Goal: Task Accomplishment & Management: Use online tool/utility

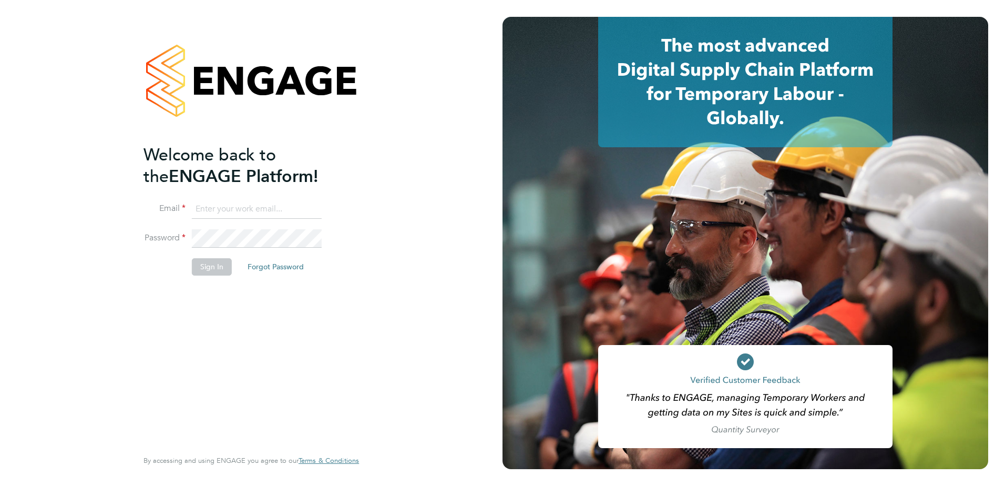
type input "[EMAIL_ADDRESS][DOMAIN_NAME]"
click at [218, 270] on button "Sign In" at bounding box center [212, 266] width 40 height 17
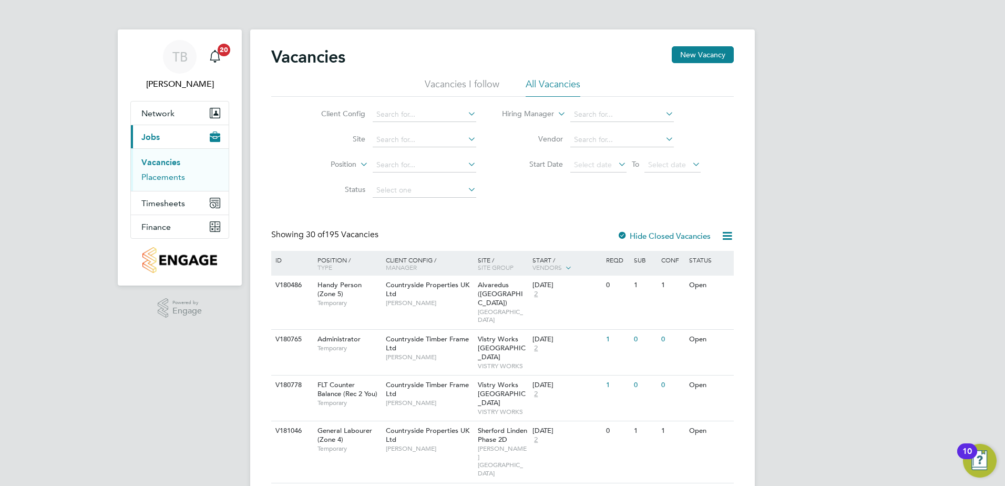
click at [158, 176] on link "Placements" at bounding box center [163, 177] width 44 height 10
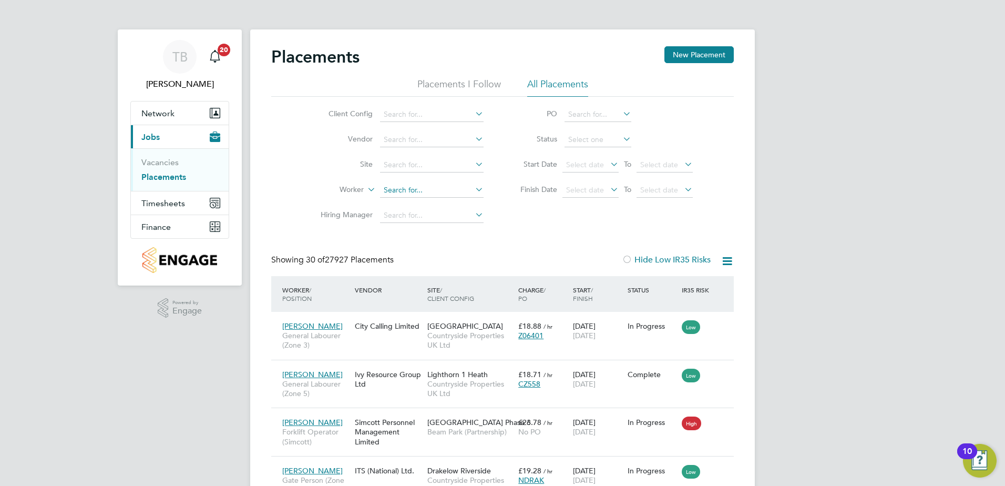
click at [388, 192] on input at bounding box center [432, 190] width 104 height 15
click at [406, 204] on li "Jacha kdeep Singh" at bounding box center [432, 205] width 105 height 14
type input "[PERSON_NAME]"
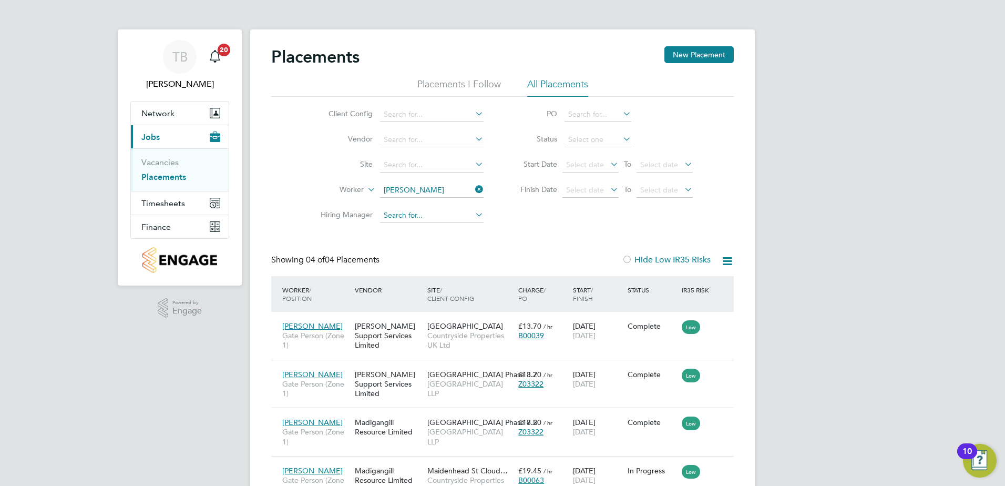
click at [440, 213] on input at bounding box center [432, 215] width 104 height 15
type input "maid"
click at [473, 211] on icon at bounding box center [473, 214] width 0 height 15
click at [447, 159] on input at bounding box center [432, 165] width 104 height 15
type input "m"
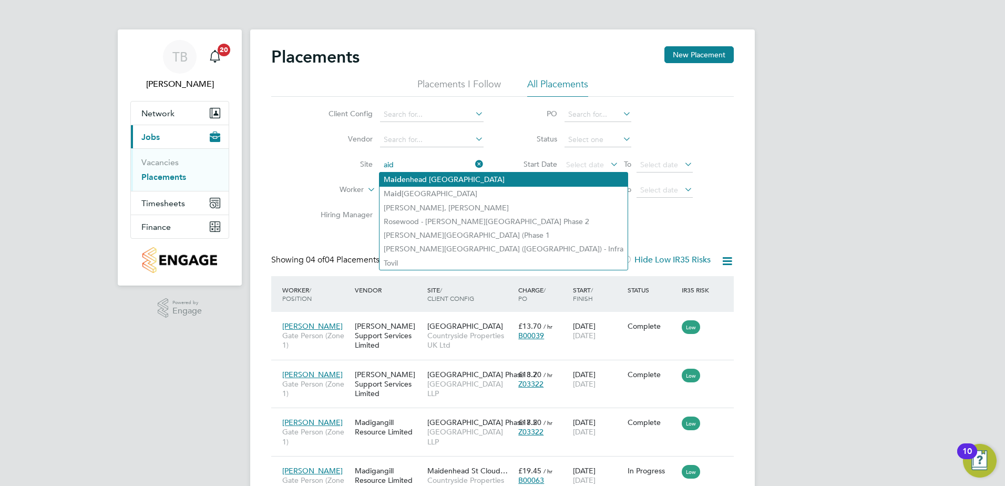
click at [465, 177] on li "M aid enhead St Cloud Way" at bounding box center [504, 179] width 248 height 14
type input "[GEOGRAPHIC_DATA]"
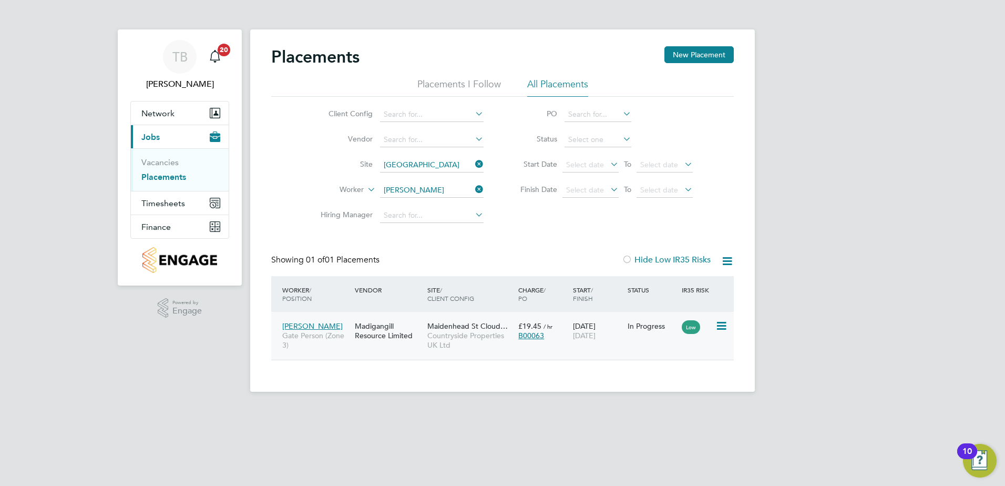
click at [473, 329] on span "Maidenhead St Cloud…" at bounding box center [467, 325] width 80 height 9
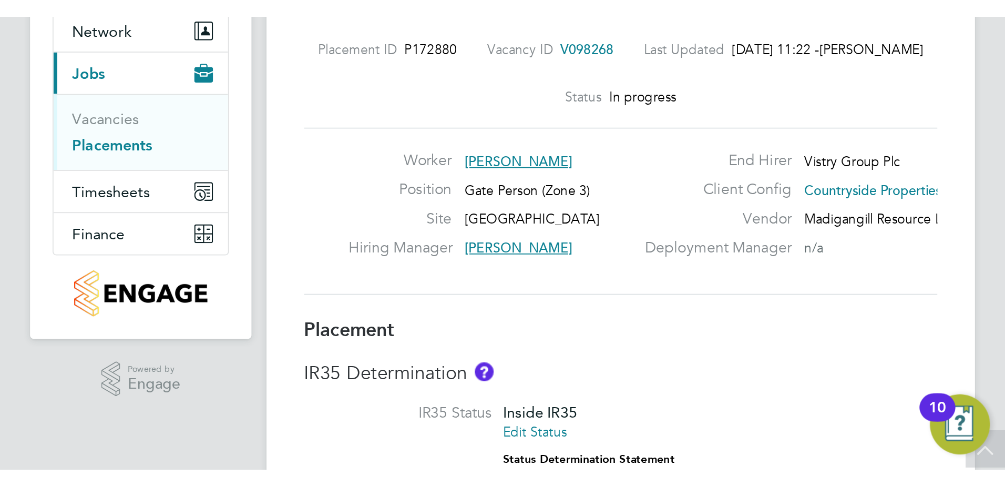
scroll to position [31, 57]
